Goal: Transaction & Acquisition: Download file/media

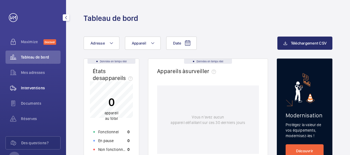
drag, startPoint x: 34, startPoint y: 88, endPoint x: 56, endPoint y: 89, distance: 22.0
click at [34, 88] on span "Interventions" at bounding box center [41, 88] width 40 height 6
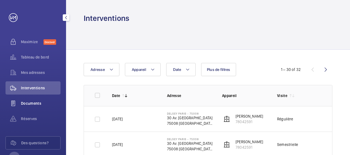
click at [38, 104] on span "Documents" at bounding box center [41, 104] width 40 height 6
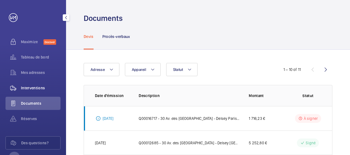
click at [45, 92] on div "Interventions" at bounding box center [33, 87] width 55 height 13
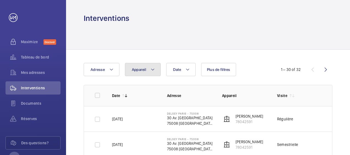
click at [154, 69] on mat-icon at bounding box center [153, 69] width 4 height 7
click at [241, 44] on div at bounding box center [208, 36] width 249 height 26
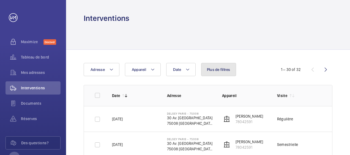
click at [220, 69] on span "Plus de filtres" at bounding box center [218, 69] width 23 height 4
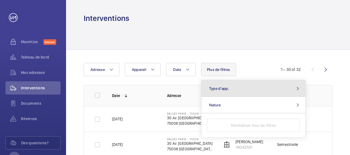
click at [221, 90] on button "Type d'app." at bounding box center [253, 88] width 104 height 17
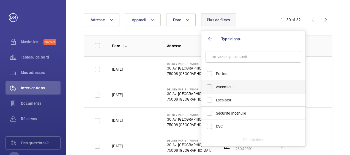
scroll to position [55, 0]
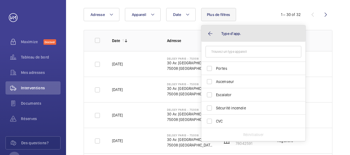
click at [214, 35] on button "Type d'app." at bounding box center [253, 33] width 104 height 17
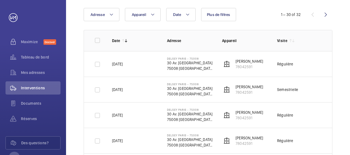
click at [231, 66] on wm-front-device-cell "Ascenseur Otis 78042591" at bounding box center [242, 64] width 41 height 11
click at [228, 65] on img at bounding box center [227, 64] width 7 height 7
click at [179, 64] on p "30 Av. [GEOGRAPHIC_DATA]" at bounding box center [190, 63] width 46 height 6
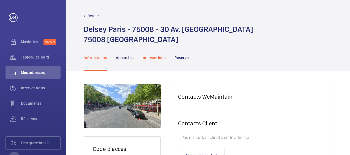
click at [154, 56] on p "Interventions" at bounding box center [153, 58] width 24 height 6
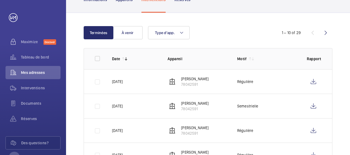
scroll to position [83, 0]
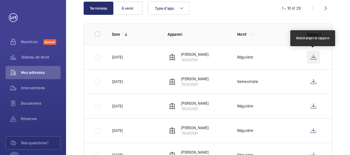
click at [314, 57] on wm-front-icon-button at bounding box center [313, 57] width 13 height 13
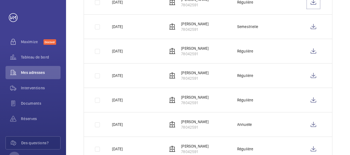
scroll to position [0, 0]
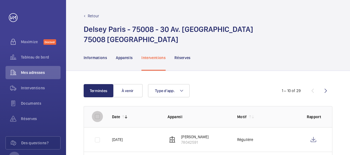
click at [101, 116] on input "checkbox" at bounding box center [97, 116] width 11 height 11
checkbox input "true"
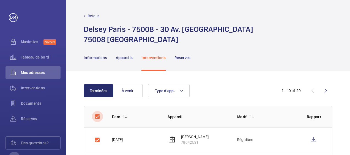
checkbox input "true"
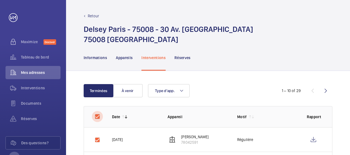
checkbox input "true"
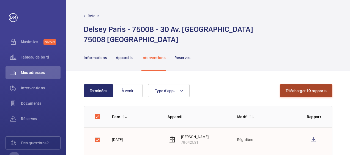
click at [307, 94] on button "Télécharger 10 rapports" at bounding box center [306, 90] width 53 height 13
